Goal: Contribute content: Add original content to the website for others to see

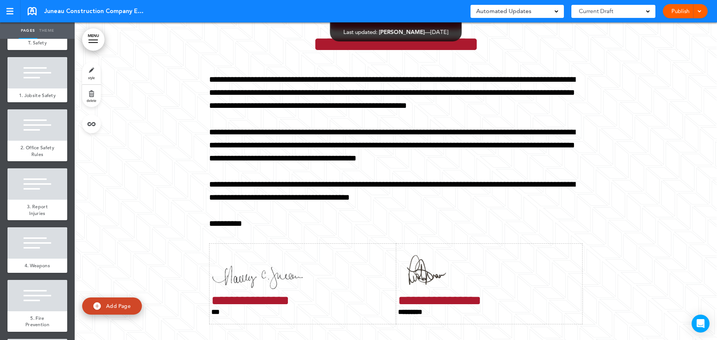
scroll to position [3881, 0]
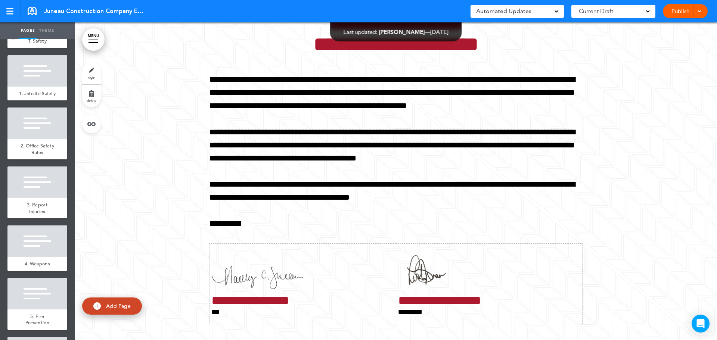
click at [42, 34] on div at bounding box center [37, 18] width 60 height 31
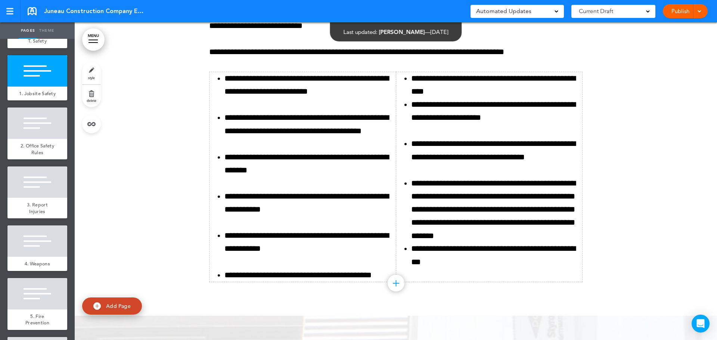
scroll to position [26880, 0]
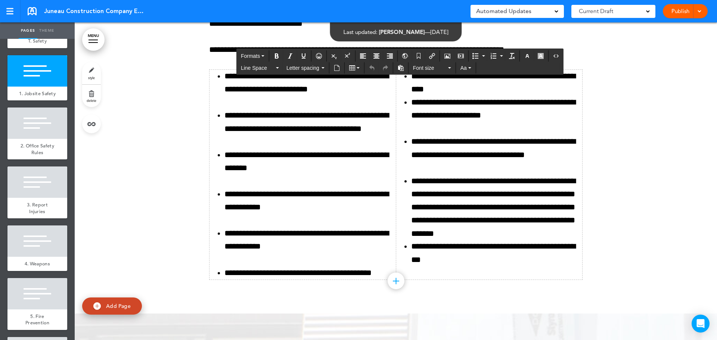
drag, startPoint x: 493, startPoint y: 193, endPoint x: 324, endPoint y: 197, distance: 169.5
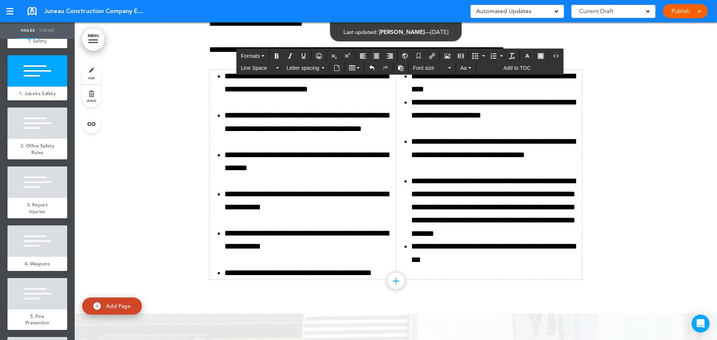
drag, startPoint x: 472, startPoint y: 187, endPoint x: 455, endPoint y: 266, distance: 80.5
drag, startPoint x: 505, startPoint y: 194, endPoint x: 509, endPoint y: 208, distance: 13.8
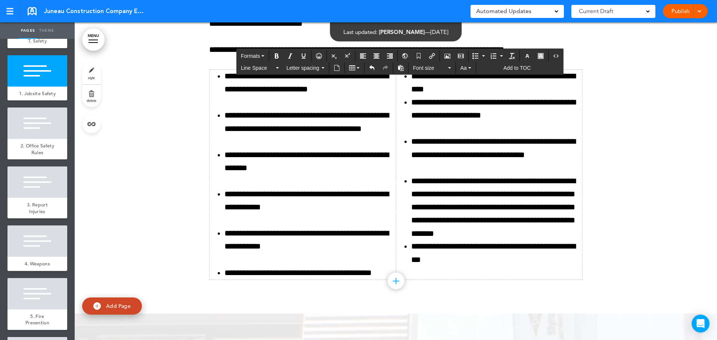
drag, startPoint x: 504, startPoint y: 196, endPoint x: 483, endPoint y: 207, distance: 23.6
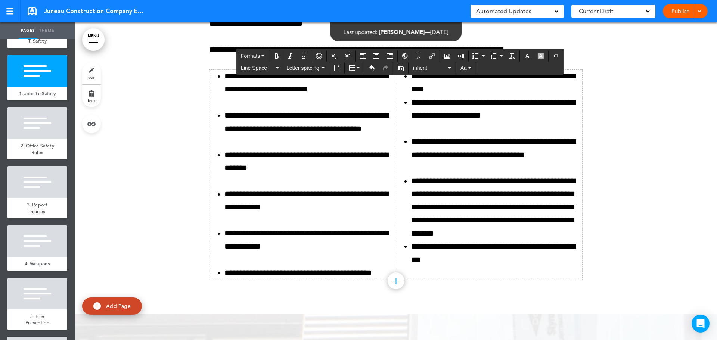
drag, startPoint x: 503, startPoint y: 195, endPoint x: 495, endPoint y: 195, distance: 7.5
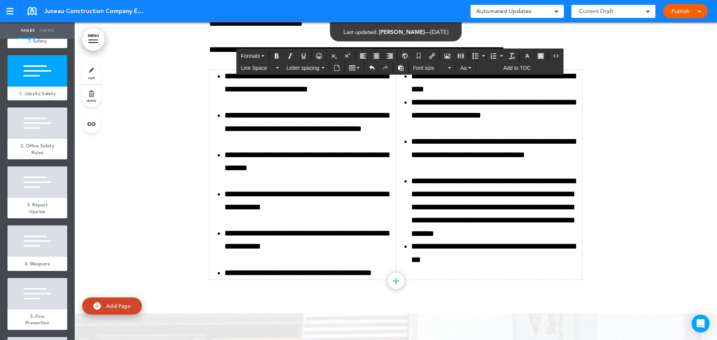
drag, startPoint x: 409, startPoint y: 193, endPoint x: 433, endPoint y: 196, distance: 24.4
drag, startPoint x: 505, startPoint y: 193, endPoint x: 368, endPoint y: 191, distance: 136.2
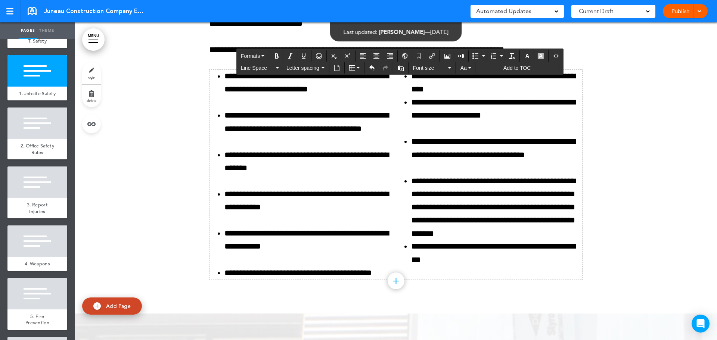
drag, startPoint x: 440, startPoint y: 191, endPoint x: 425, endPoint y: 194, distance: 15.8
click at [427, 55] on button "Insert/edit airmason link" at bounding box center [432, 56] width 12 height 10
type input "****"
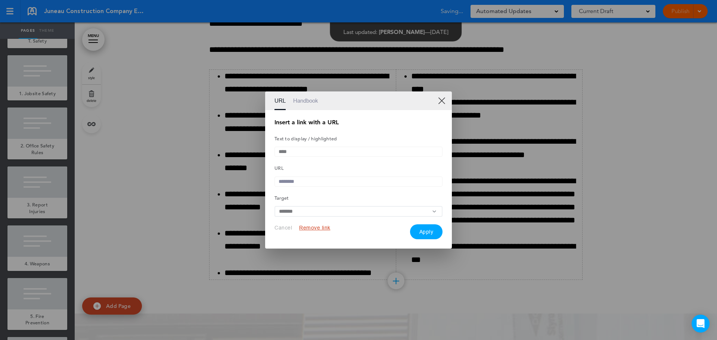
click at [320, 152] on input "****" at bounding box center [358, 152] width 168 height 10
click at [311, 184] on input "text" at bounding box center [358, 182] width 168 height 10
paste input "**********"
type input "**********"
click at [435, 235] on button "Apply" at bounding box center [426, 231] width 33 height 15
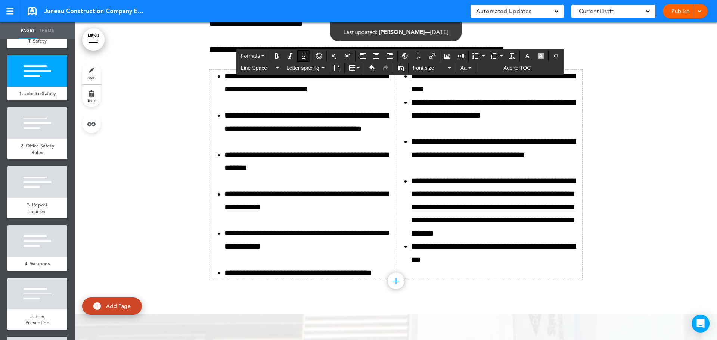
drag, startPoint x: 418, startPoint y: 208, endPoint x: 304, endPoint y: 234, distance: 117.5
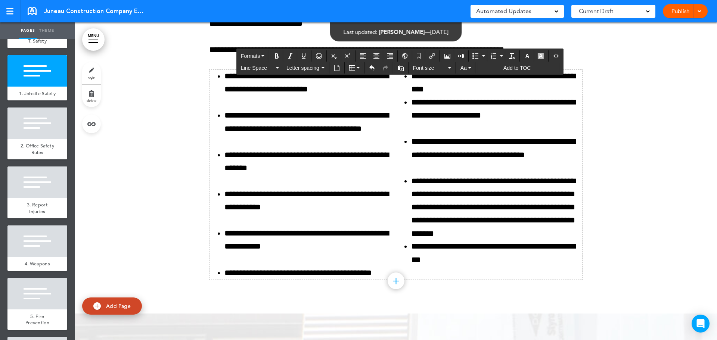
drag, startPoint x: 303, startPoint y: 237, endPoint x: 299, endPoint y: 218, distance: 19.6
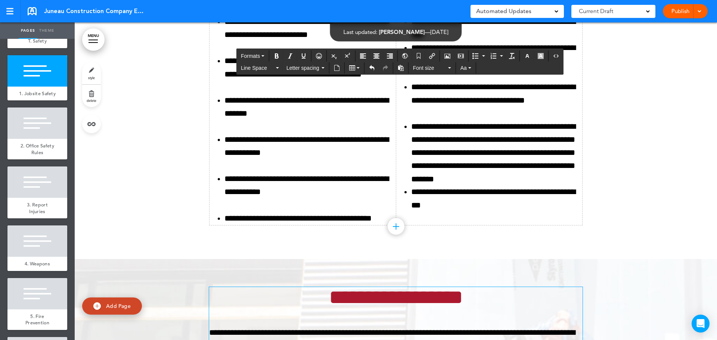
scroll to position [27029, 0]
